Goal: Navigation & Orientation: Find specific page/section

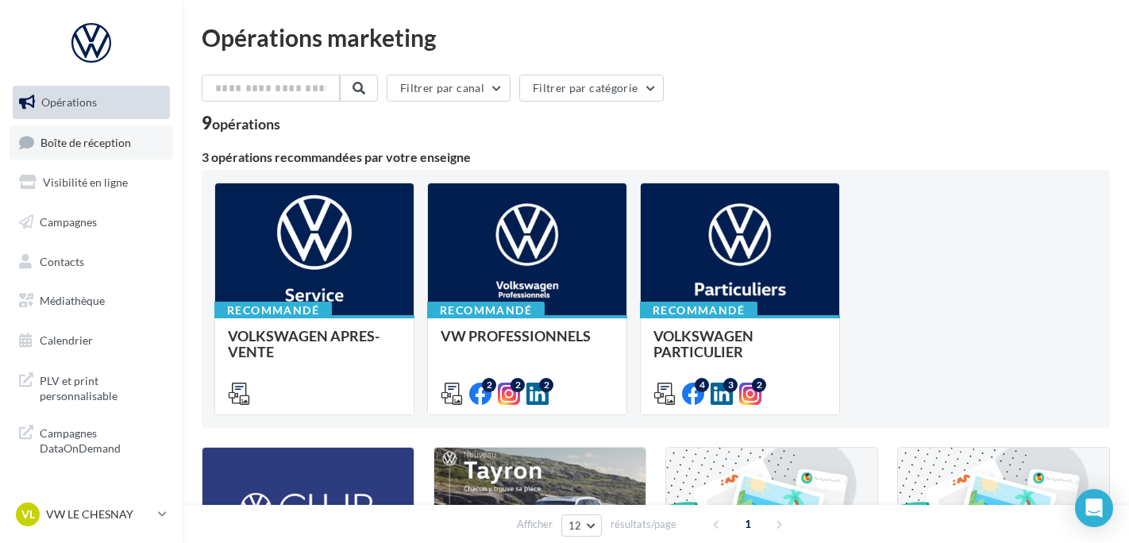
click at [123, 152] on link "Boîte de réception" at bounding box center [92, 142] width 164 height 34
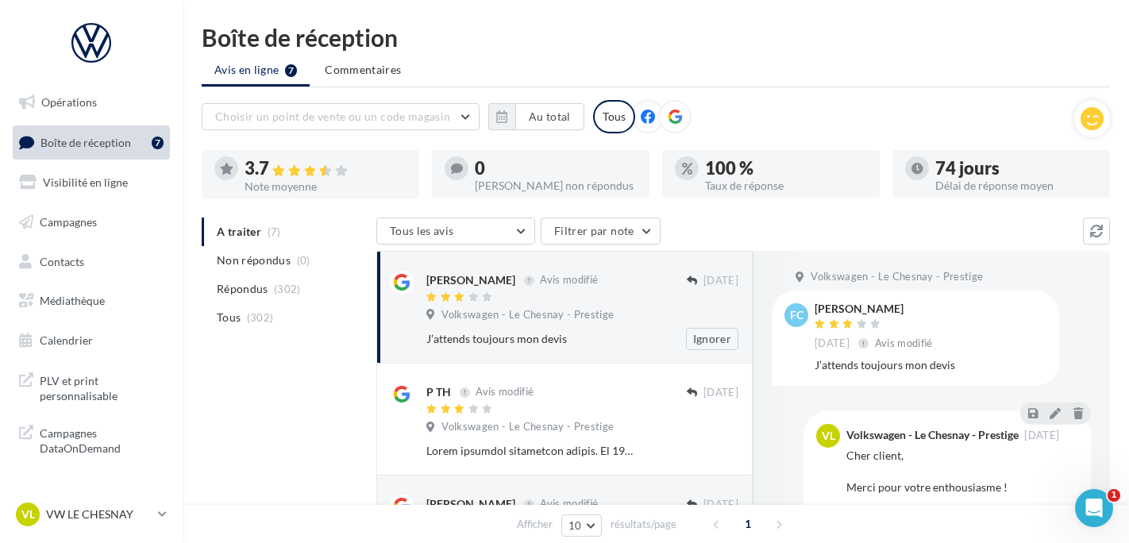
scroll to position [251, 0]
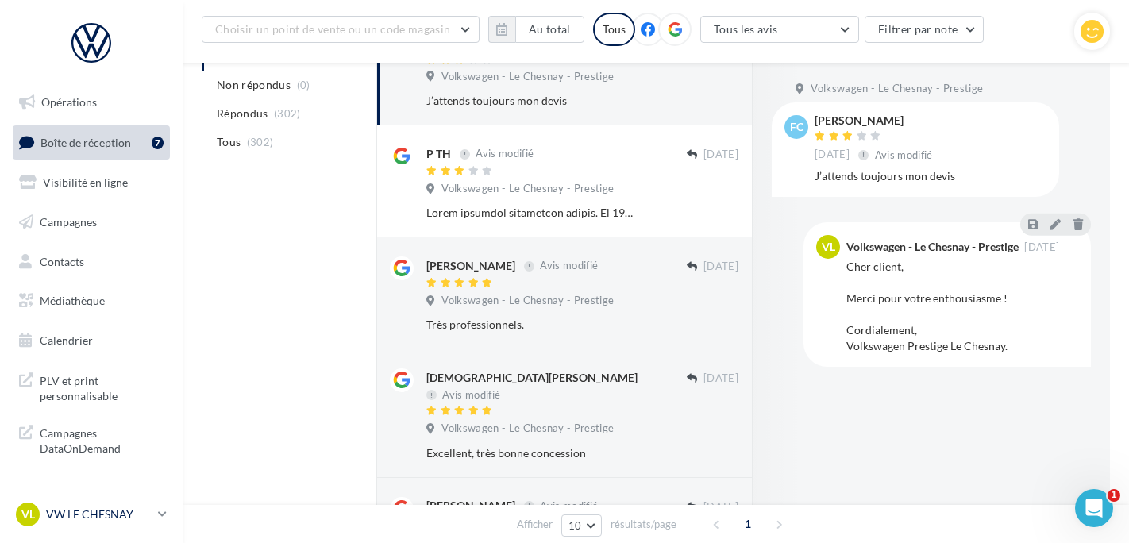
drag, startPoint x: 75, startPoint y: 508, endPoint x: 71, endPoint y: 494, distance: 14.8
click at [75, 508] on p "VW LE CHESNAY" at bounding box center [99, 515] width 106 height 16
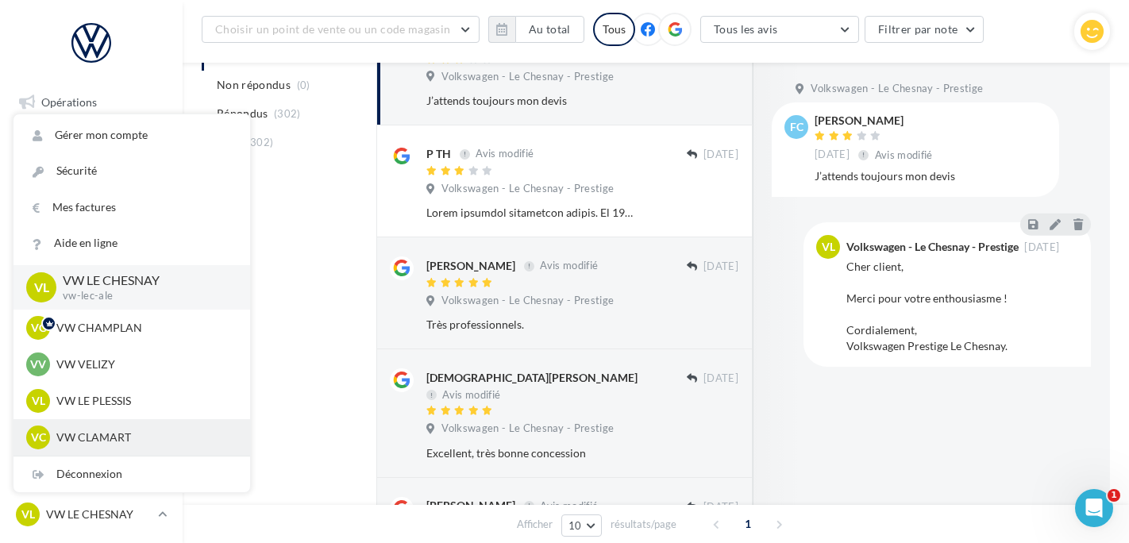
click at [83, 423] on div "VC VW CLAMART vw-cla-ale" at bounding box center [132, 437] width 237 height 37
click at [122, 434] on p "VW CLAMART" at bounding box center [143, 438] width 175 height 16
